Goal: Find specific page/section: Find specific page/section

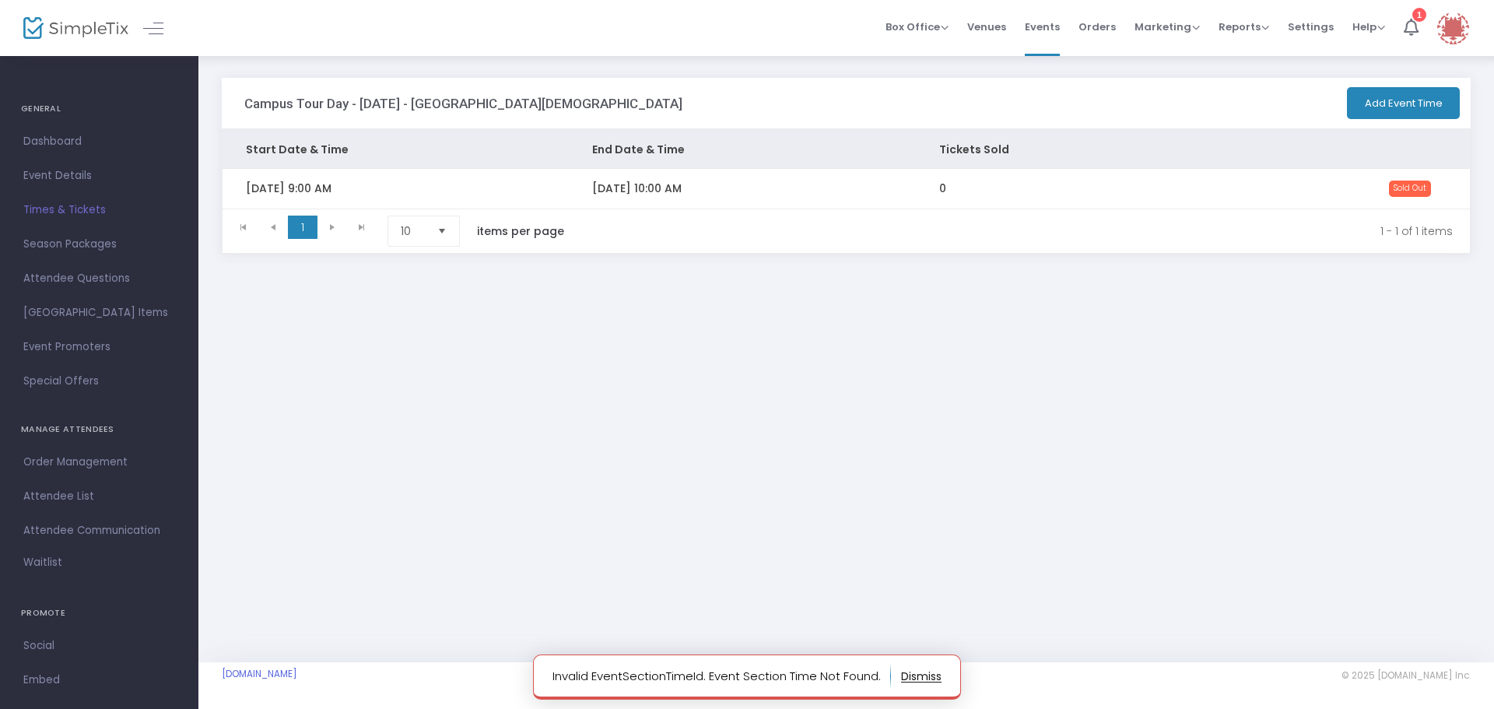
click at [71, 208] on span "Times & Tickets" at bounding box center [99, 210] width 152 height 20
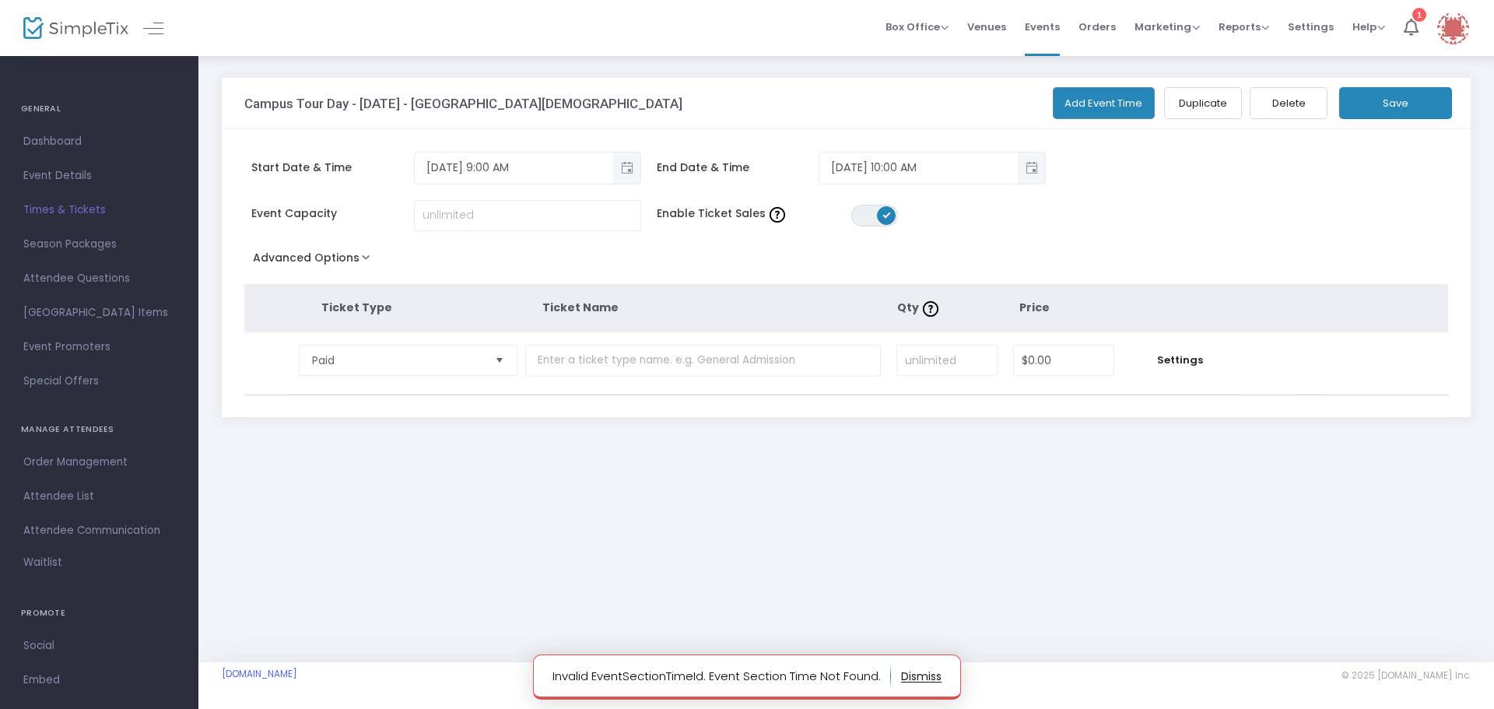
click at [71, 29] on img at bounding box center [75, 28] width 105 height 23
